Goal: Complete application form

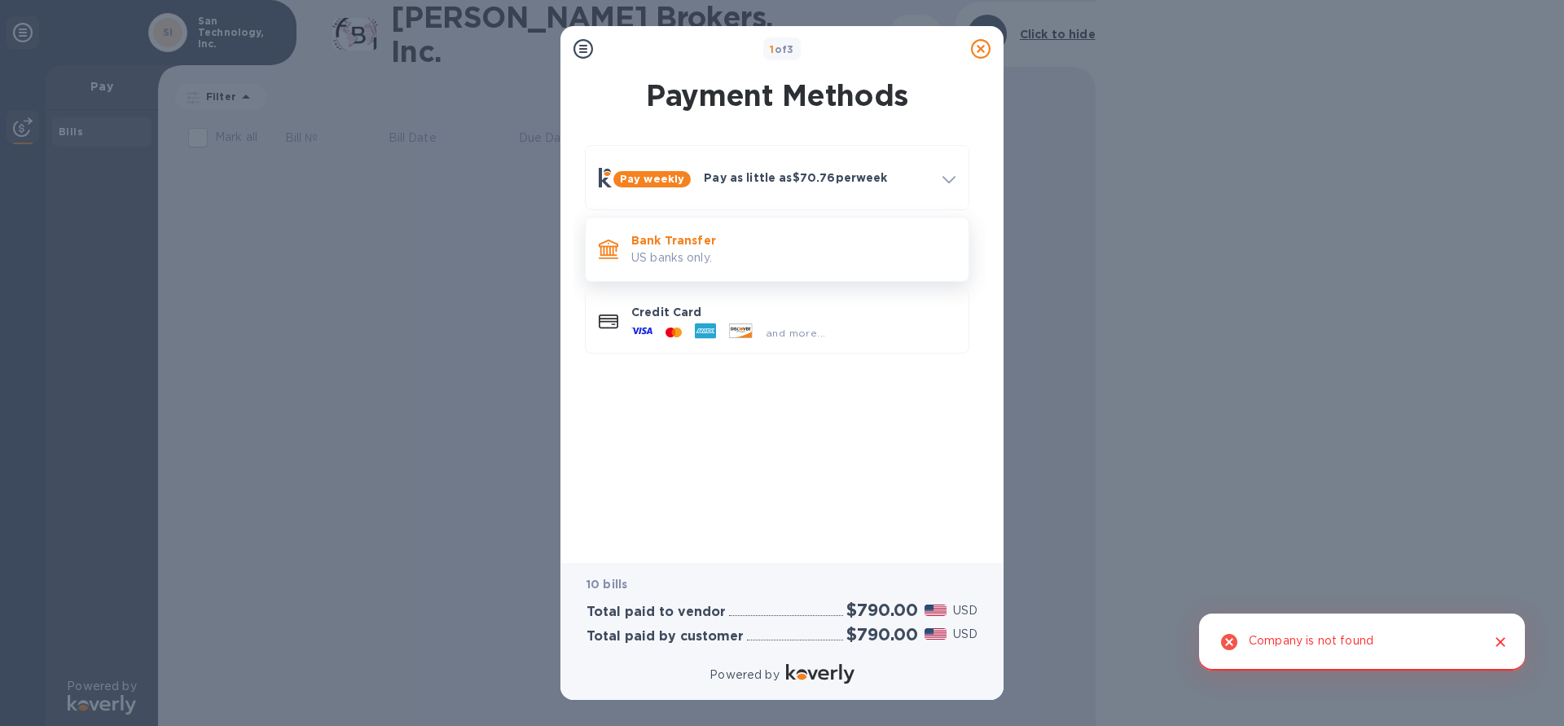
click at [825, 262] on p "US banks only." at bounding box center [793, 257] width 324 height 17
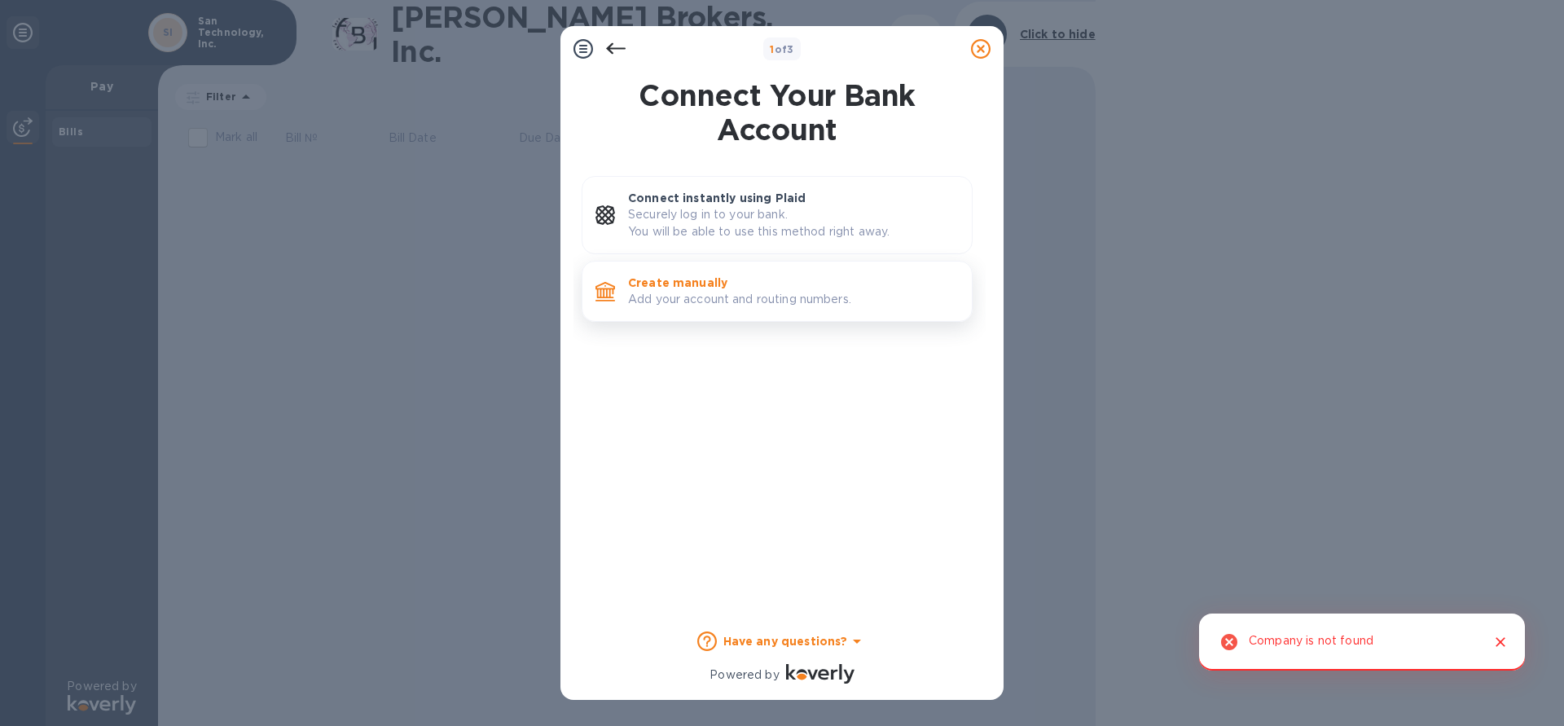
click at [807, 297] on p "Add your account and routing numbers." at bounding box center [793, 299] width 331 height 17
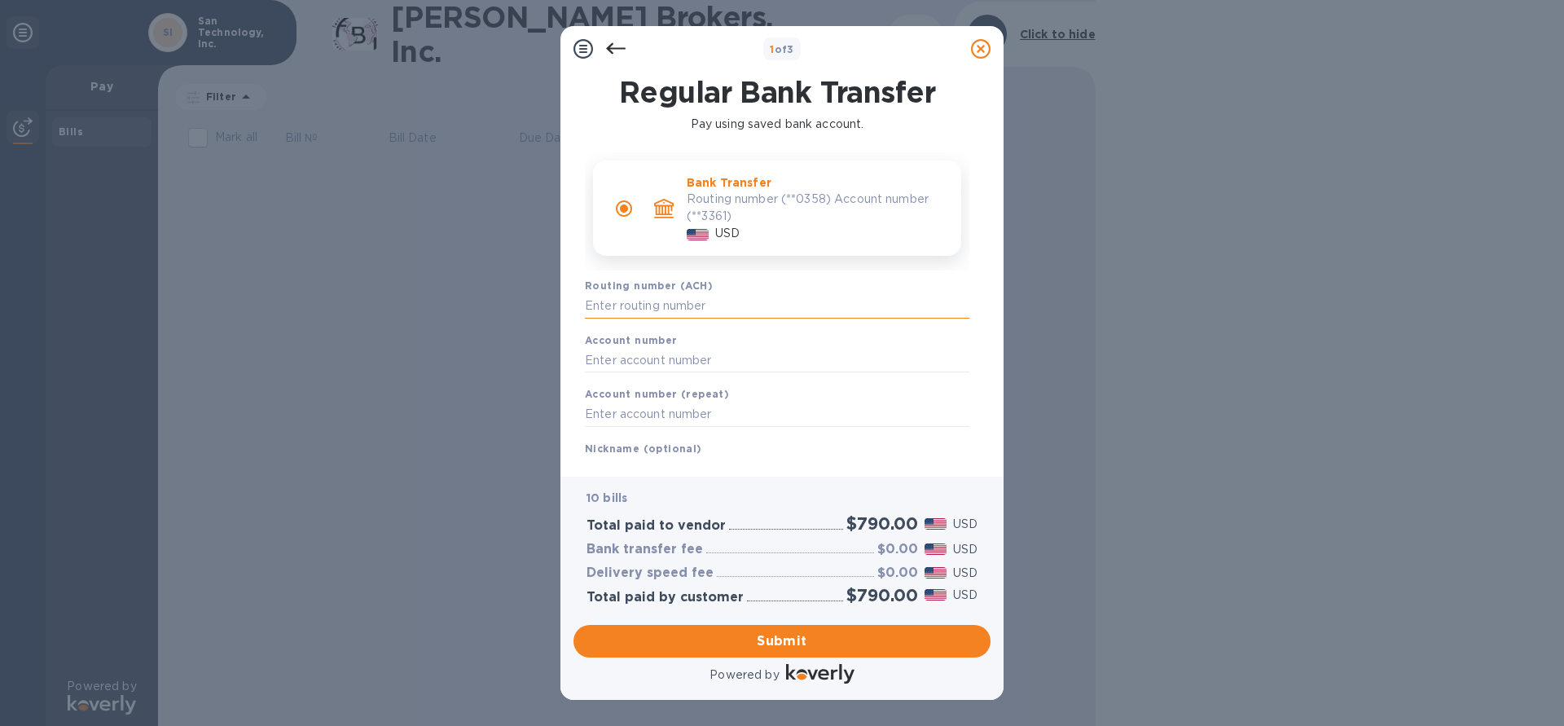
click at [736, 306] on input "text" at bounding box center [777, 306] width 385 height 24
click at [758, 209] on p "Routing number (**0358) Account number (**3361)" at bounding box center [817, 208] width 261 height 34
click at [692, 306] on input "text" at bounding box center [777, 306] width 385 height 24
click at [612, 46] on icon at bounding box center [616, 49] width 20 height 20
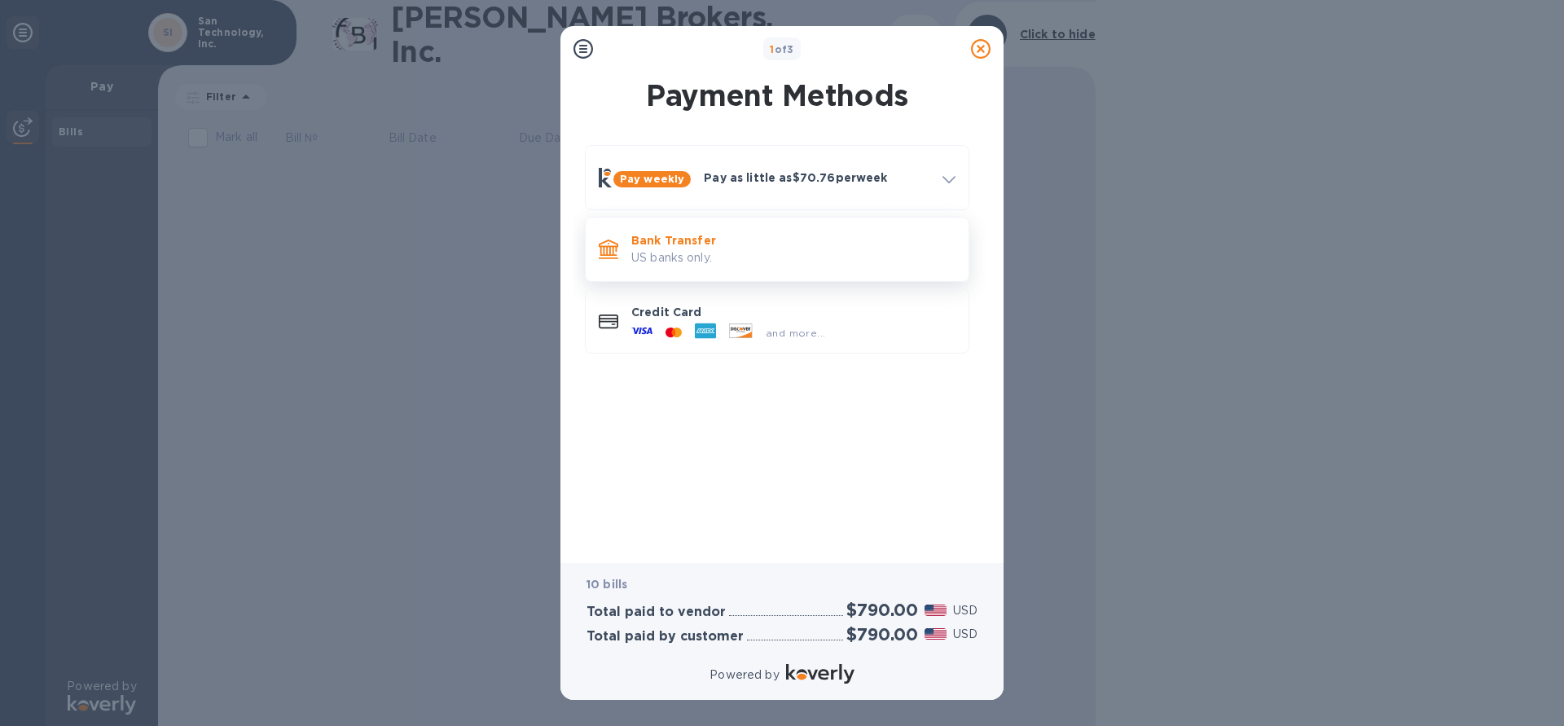
click at [717, 257] on p "US banks only." at bounding box center [793, 257] width 324 height 17
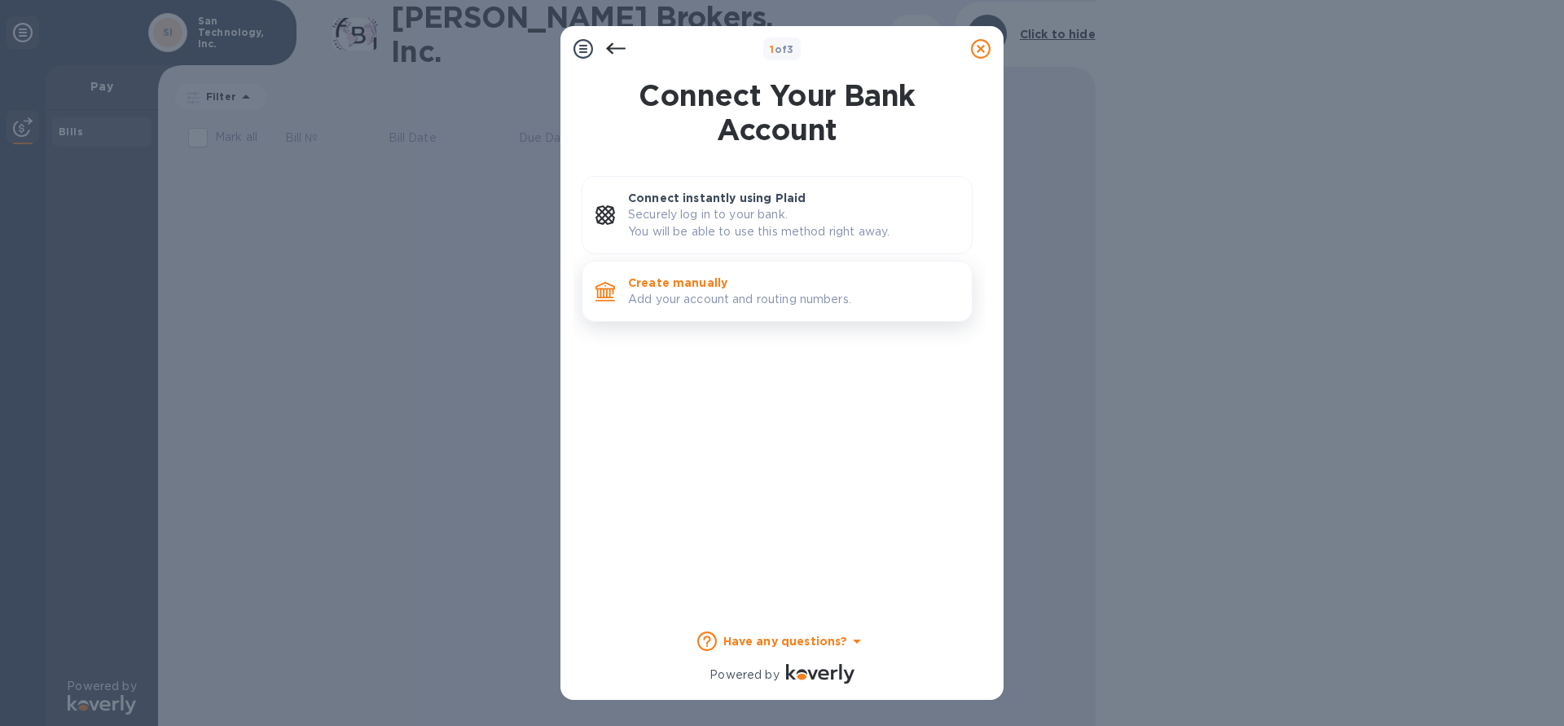
click at [750, 289] on p "Create manually" at bounding box center [793, 283] width 331 height 16
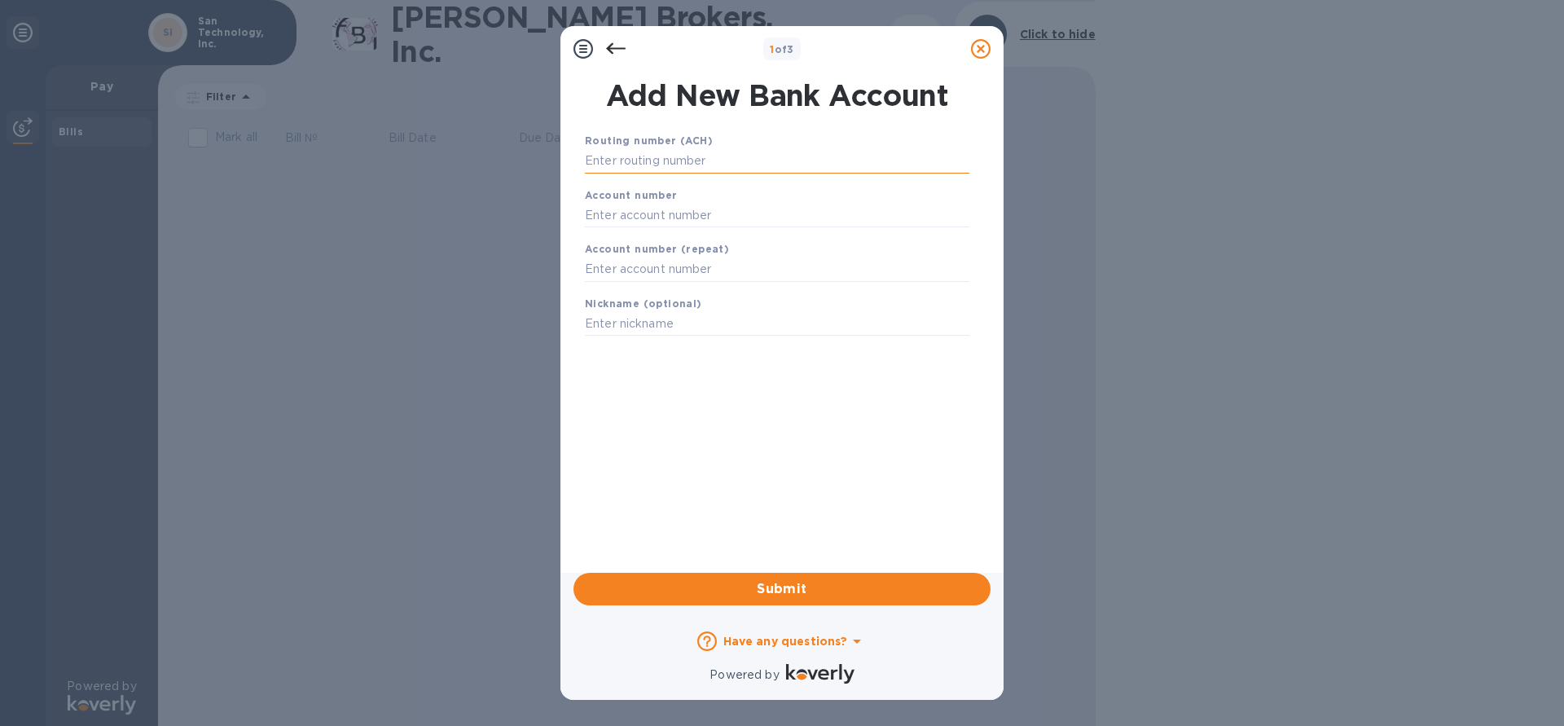
click at [624, 168] on input "text" at bounding box center [777, 161] width 385 height 24
type input "121000358"
type input "1"
type input "0"
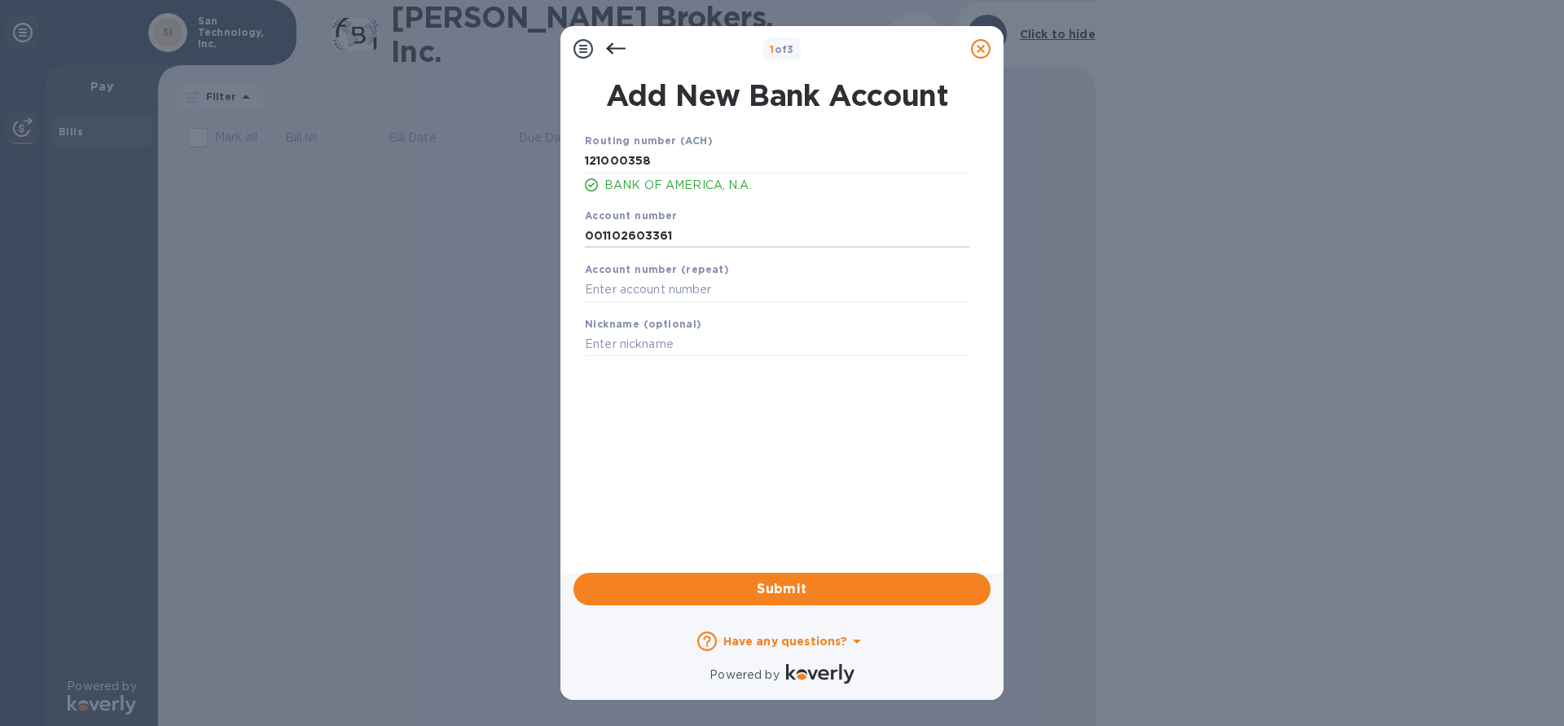
type input "001102603361"
click at [824, 575] on button "Submit" at bounding box center [782, 589] width 417 height 33
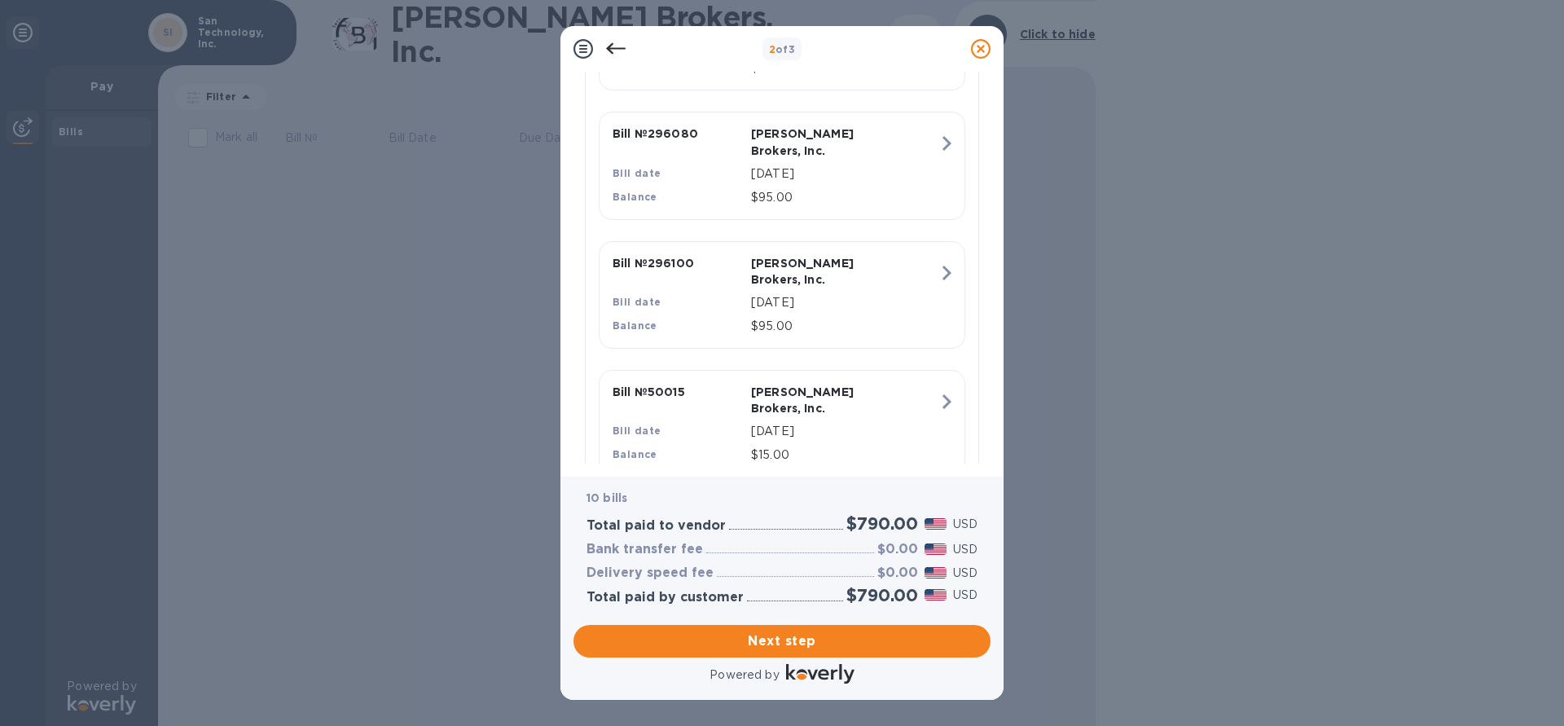
scroll to position [1198, 0]
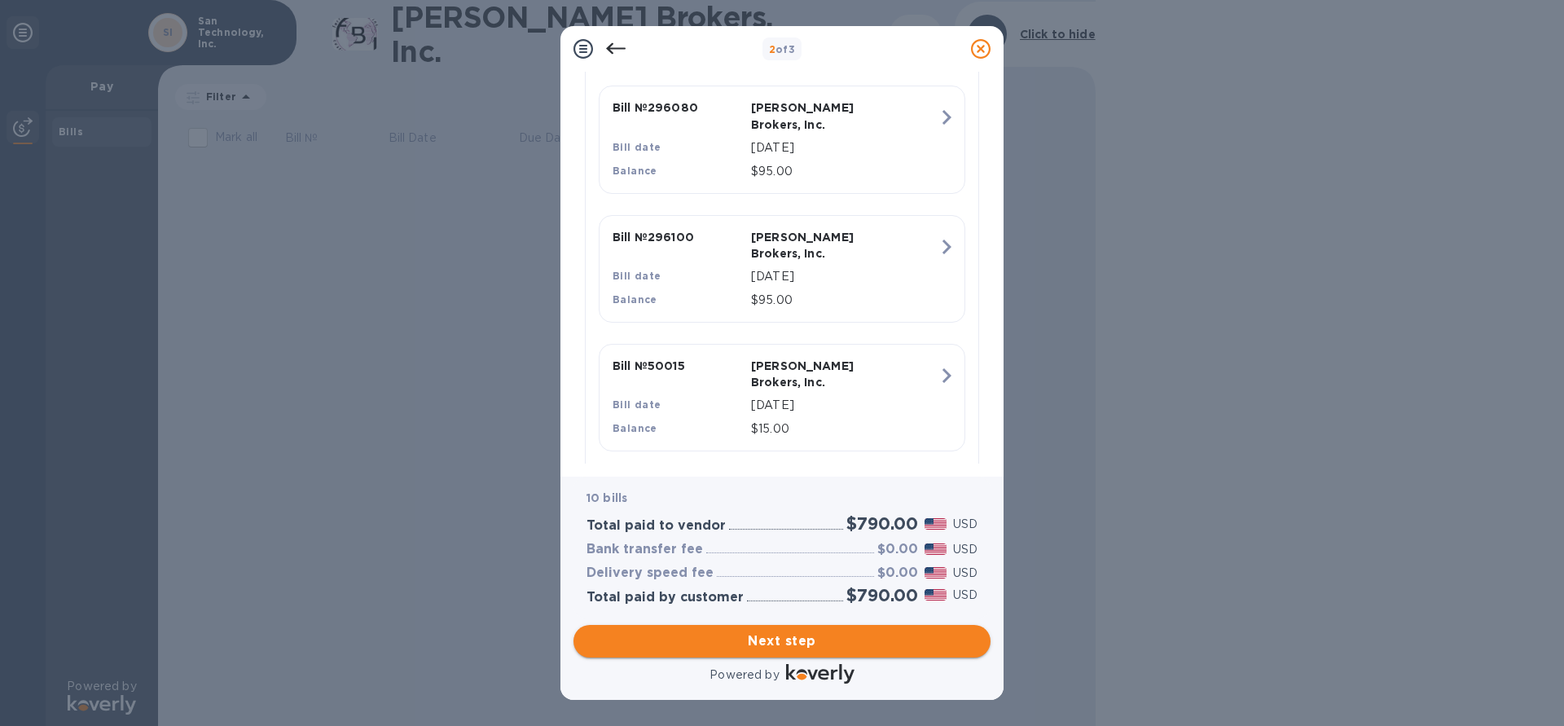
click at [820, 633] on button "Next step" at bounding box center [782, 641] width 417 height 33
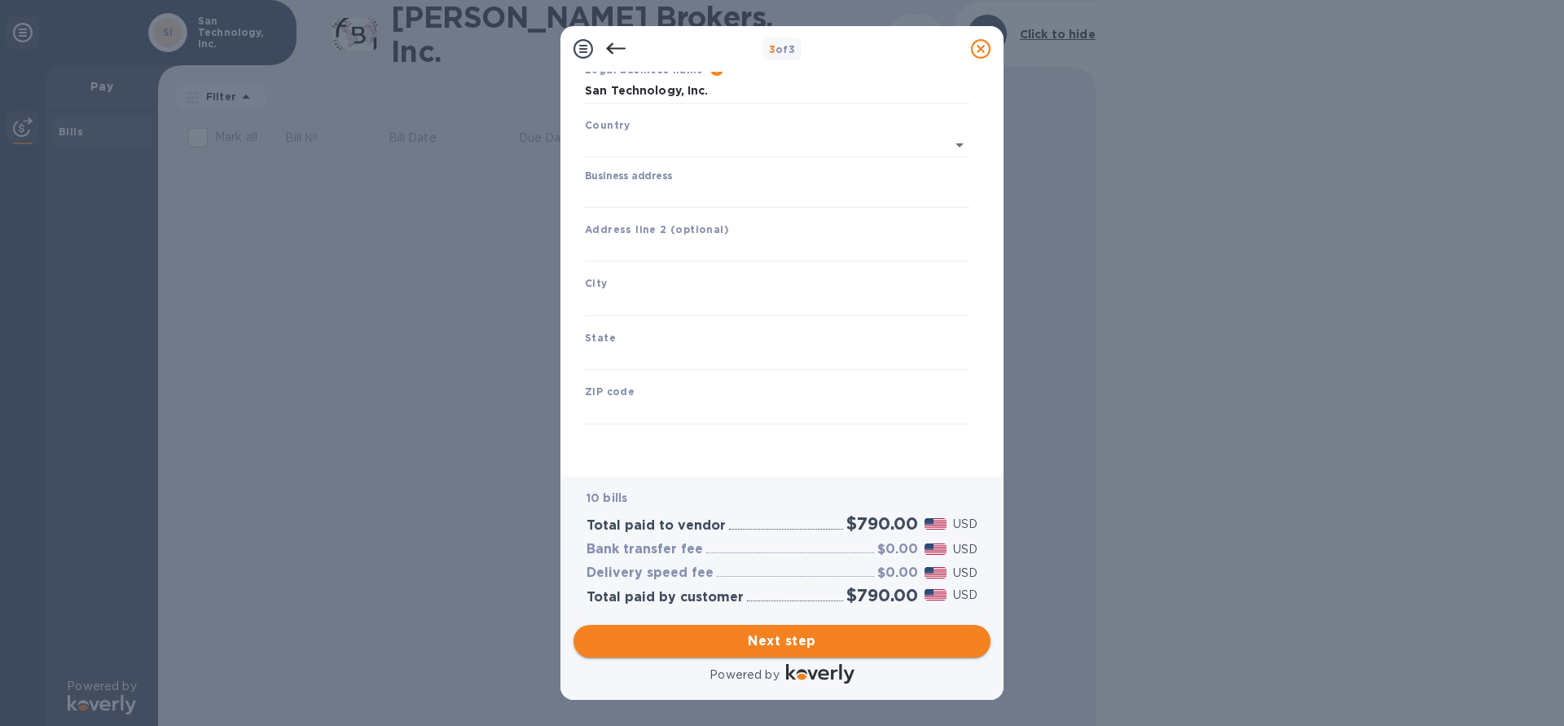
type input "[GEOGRAPHIC_DATA]"
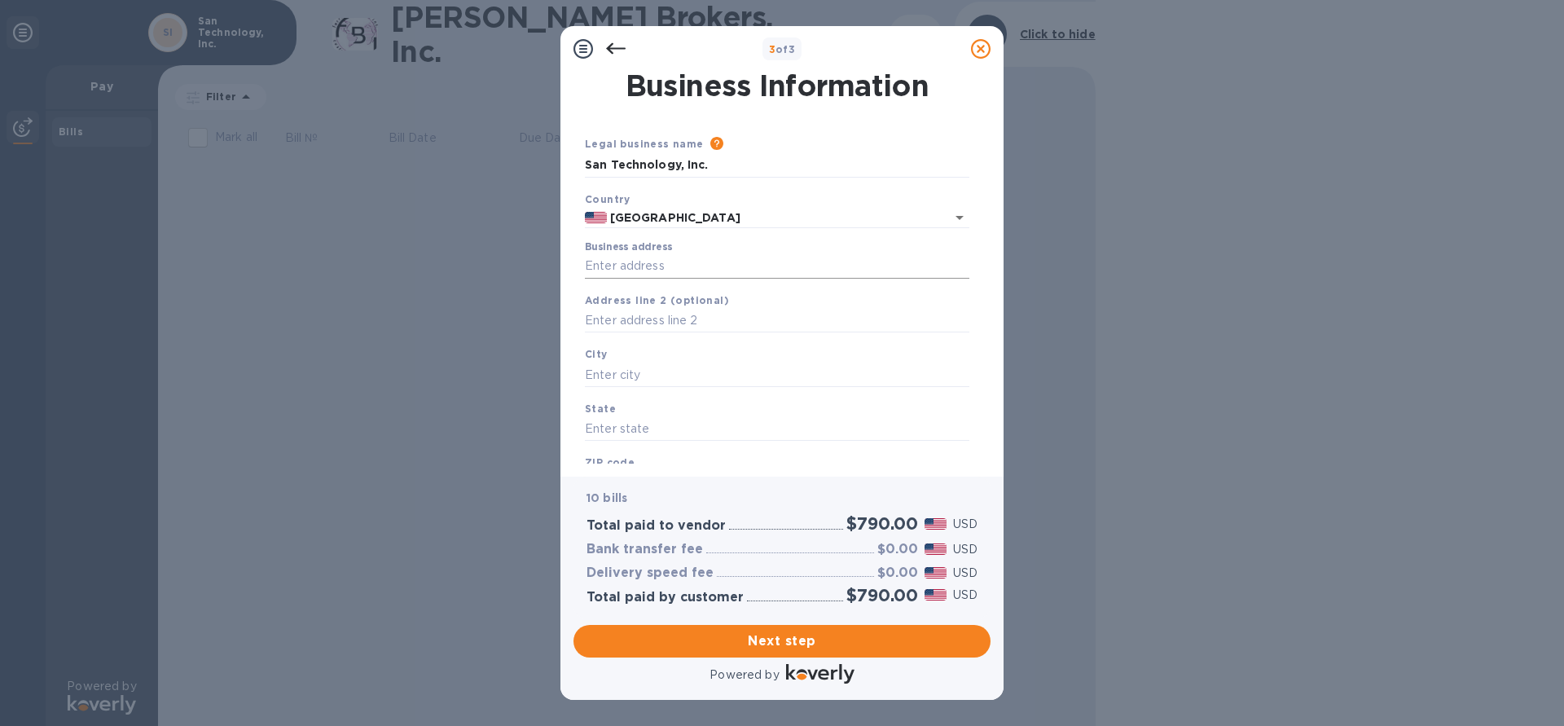
click at [696, 266] on input "Business address" at bounding box center [777, 266] width 385 height 24
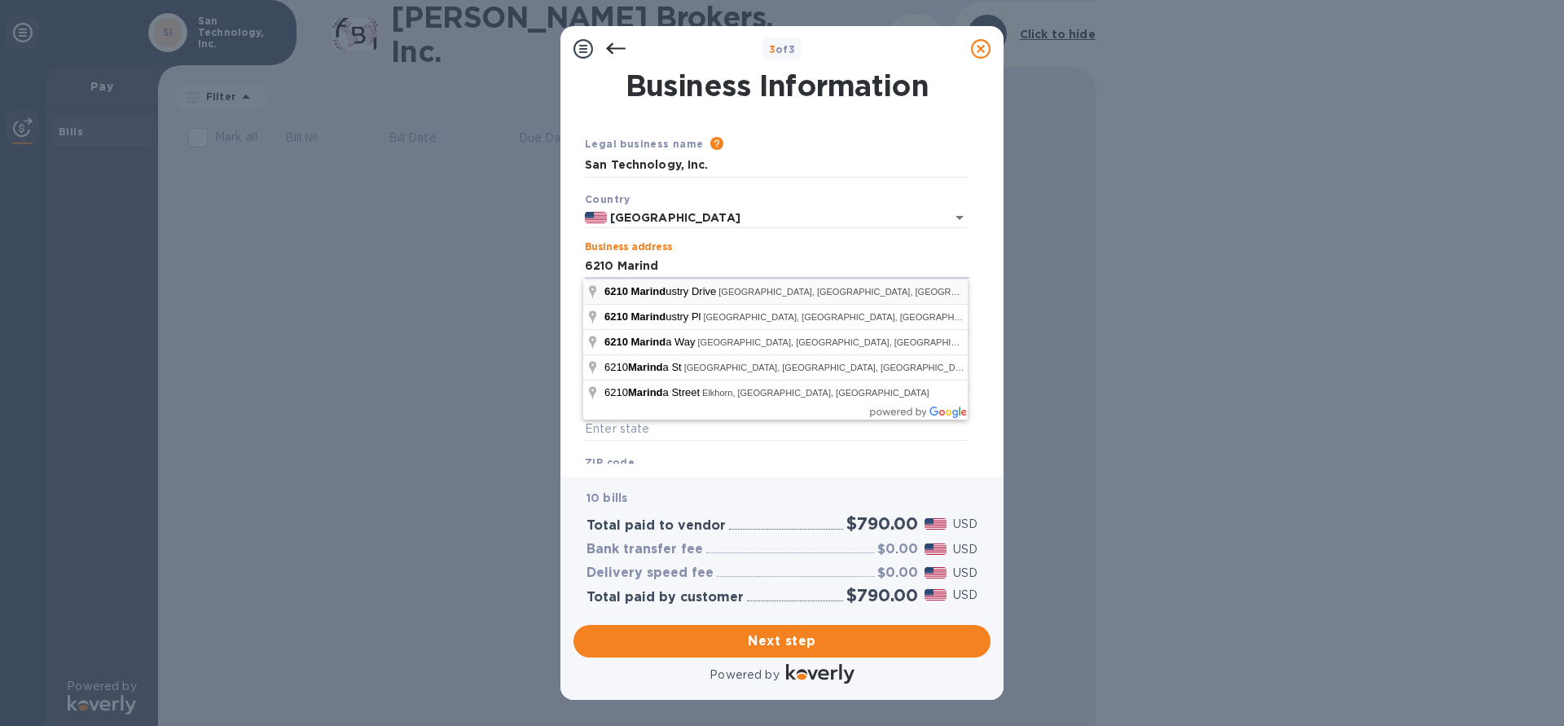
type input "[STREET_ADDRESS]"
type input "[GEOGRAPHIC_DATA]"
type input "CA"
type input "92121"
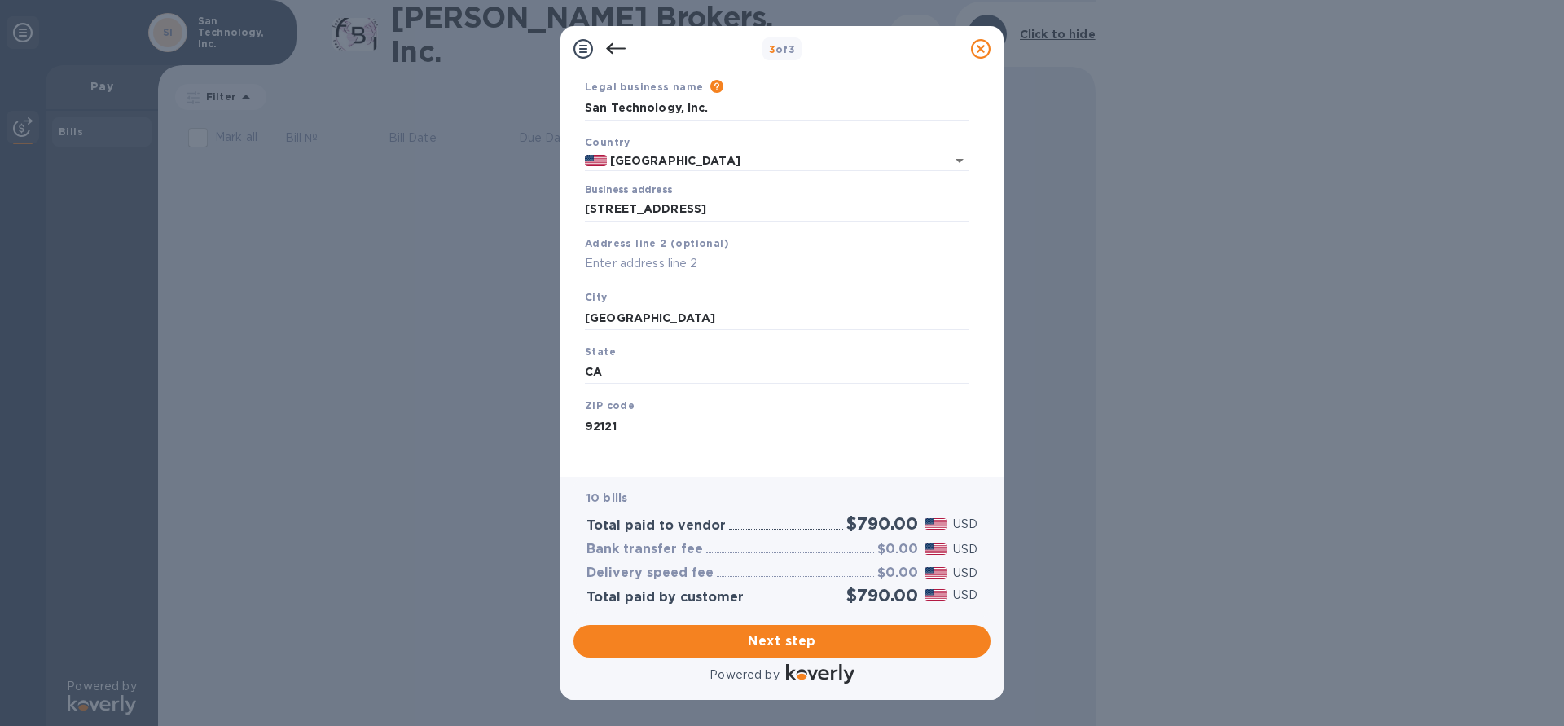
scroll to position [89, 0]
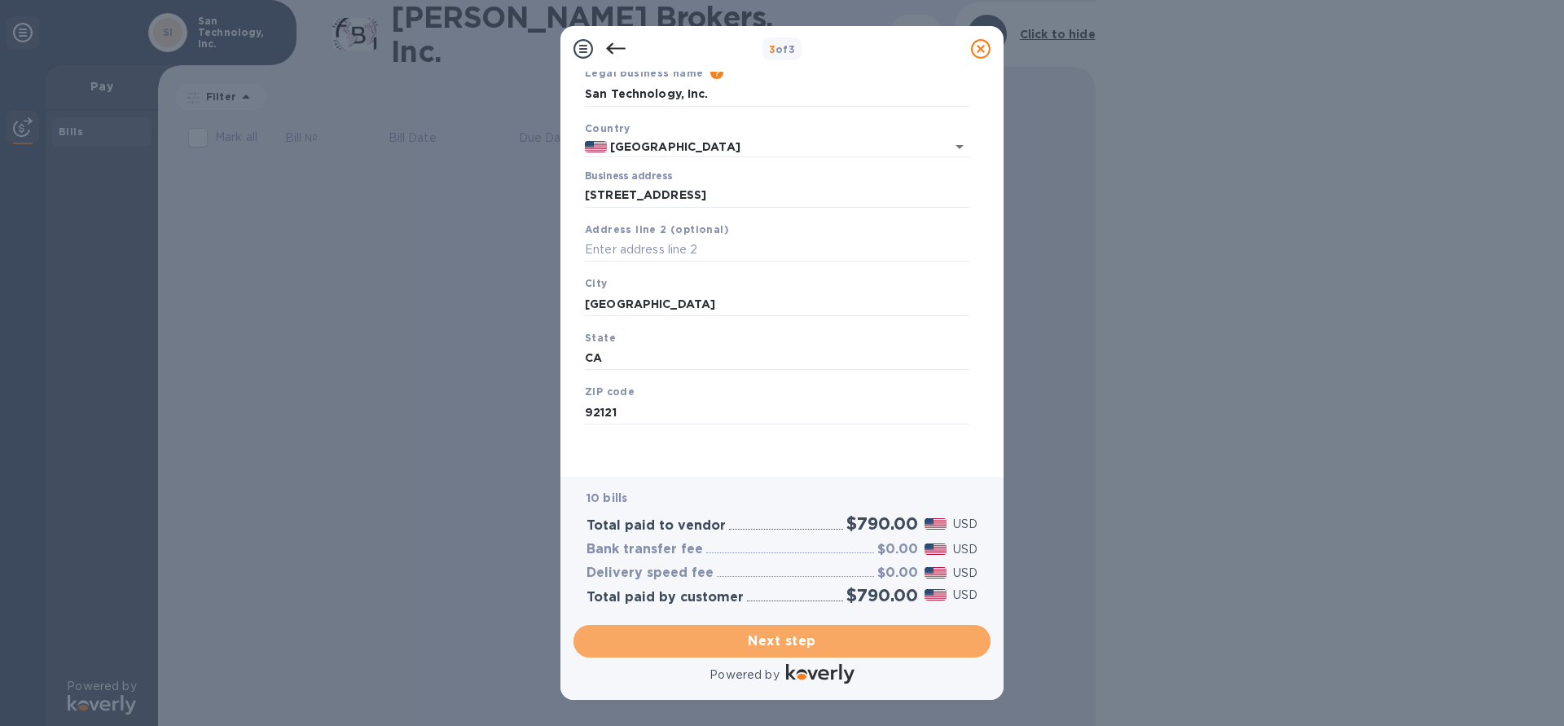
drag, startPoint x: 805, startPoint y: 623, endPoint x: 815, endPoint y: 623, distance: 9.8
click at [804, 631] on span "Next step" at bounding box center [782, 641] width 391 height 20
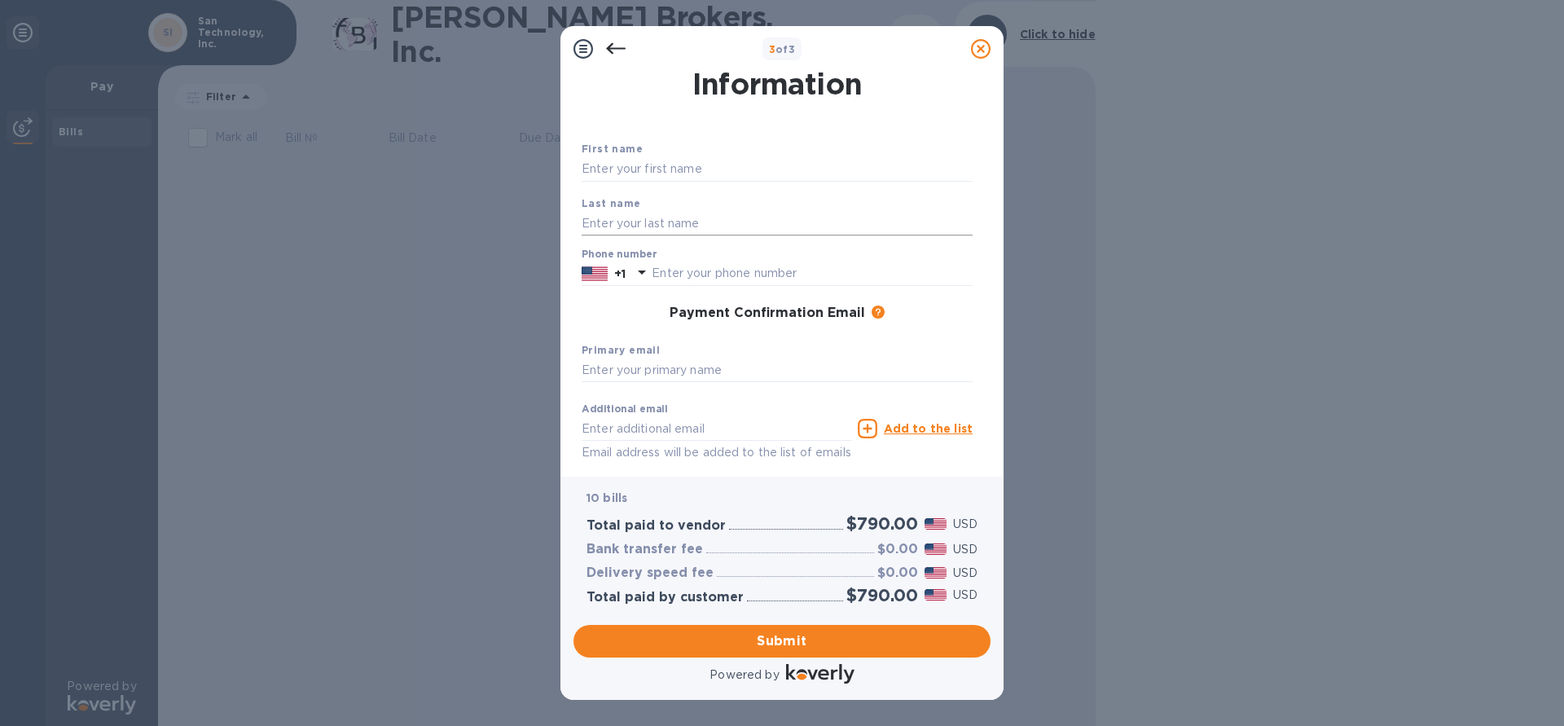
scroll to position [0, 0]
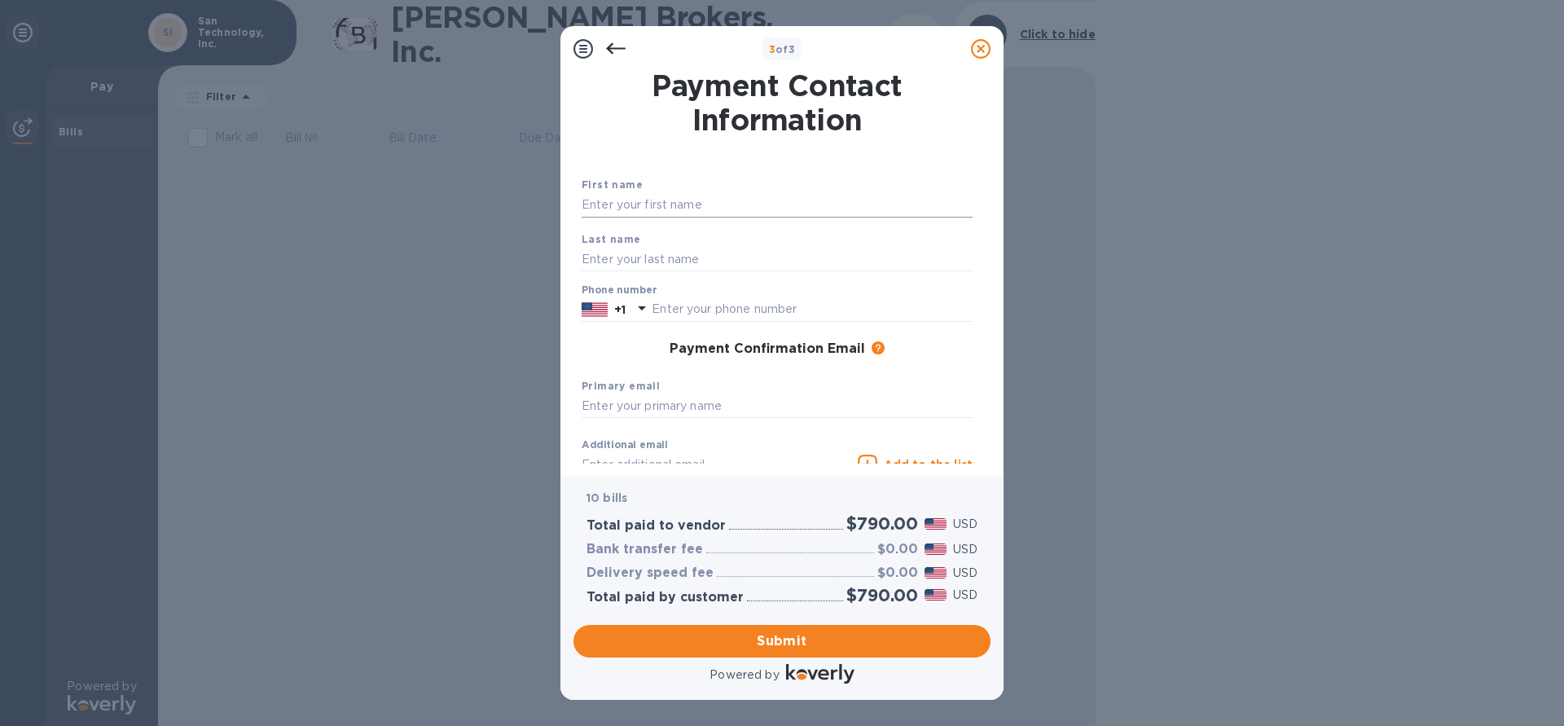
click at [801, 213] on input "text" at bounding box center [777, 205] width 391 height 24
type input "Nami"
type input "Burns"
type input "8585509000"
click at [921, 384] on div "Primary email" at bounding box center [777, 398] width 404 height 55
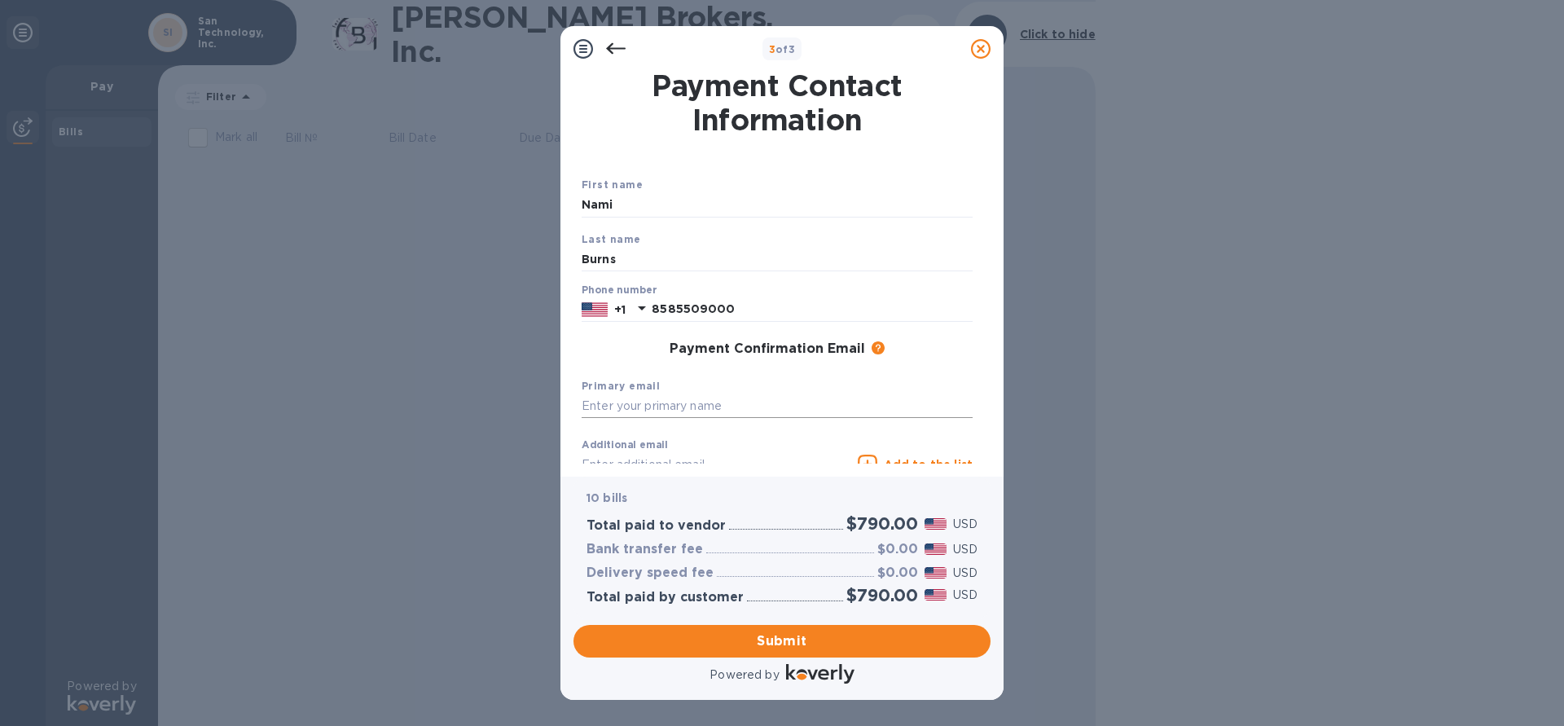
click at [891, 398] on input "text" at bounding box center [777, 406] width 391 height 24
type input "[EMAIL_ADDRESS][DOMAIN_NAME]"
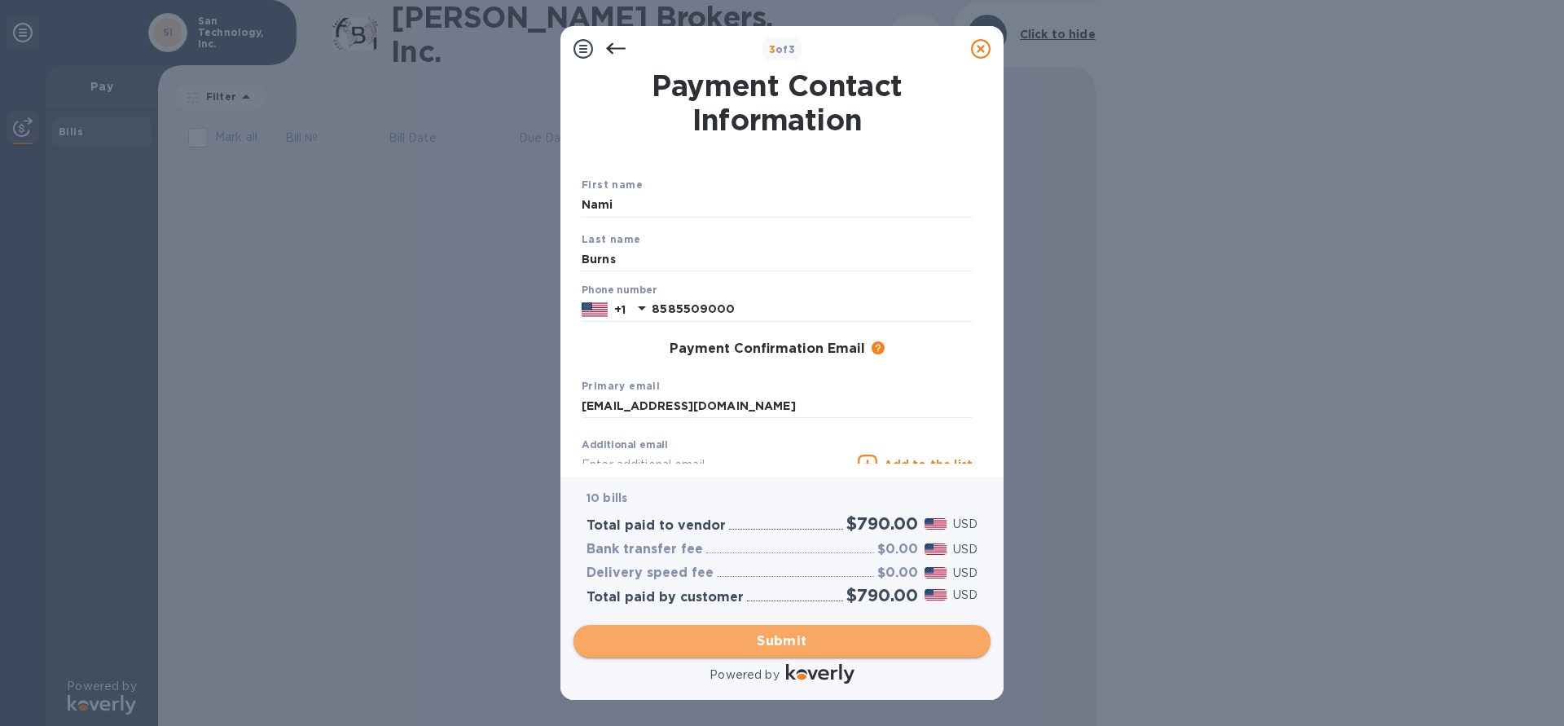
click at [831, 637] on span "Submit" at bounding box center [782, 641] width 391 height 20
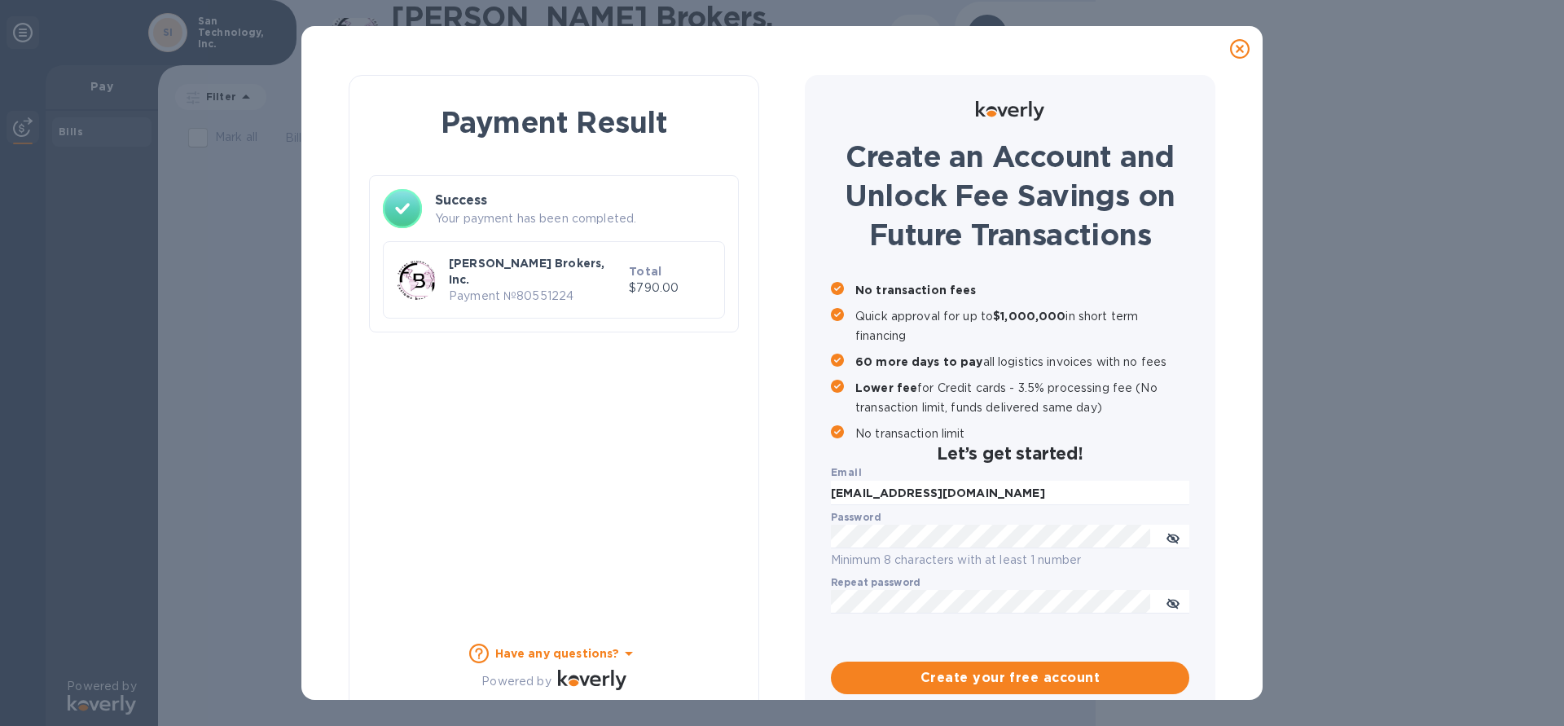
click at [1239, 49] on icon at bounding box center [1240, 49] width 20 height 20
